Goal: Task Accomplishment & Management: Manage account settings

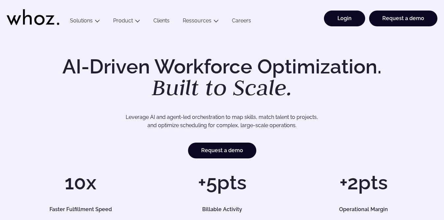
click at [343, 11] on link "Login" at bounding box center [344, 19] width 41 height 16
